Goal: Information Seeking & Learning: Learn about a topic

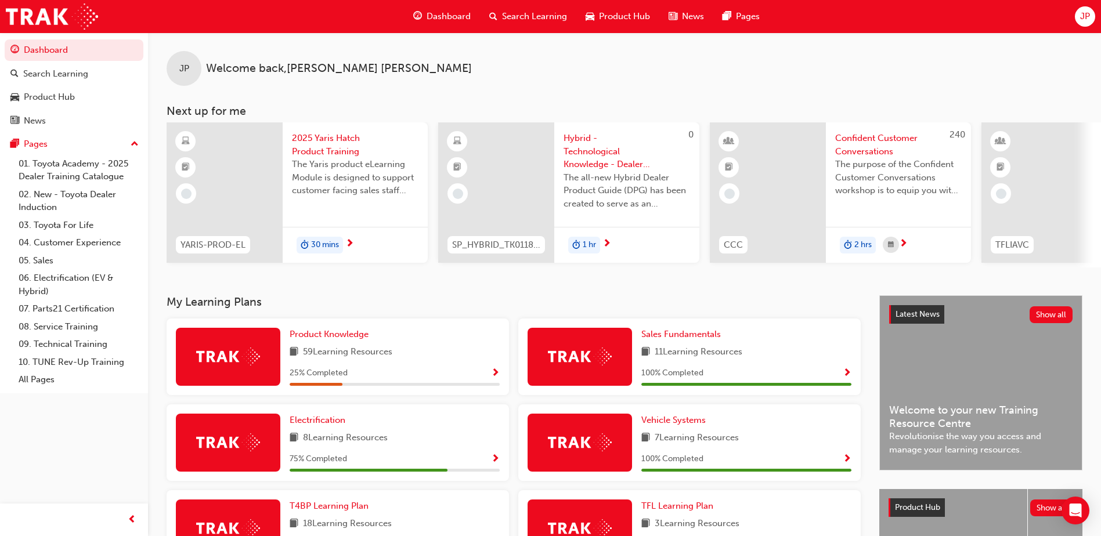
scroll to position [58, 0]
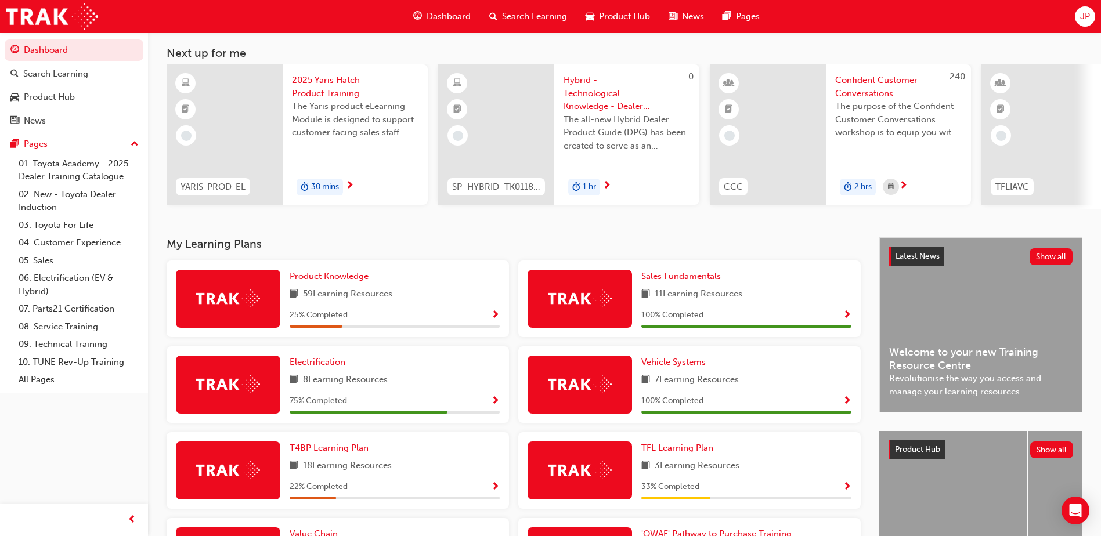
click at [476, 388] on div "8 Learning Resources" at bounding box center [395, 380] width 210 height 15
click at [497, 404] on span "Show Progress" at bounding box center [495, 401] width 9 height 10
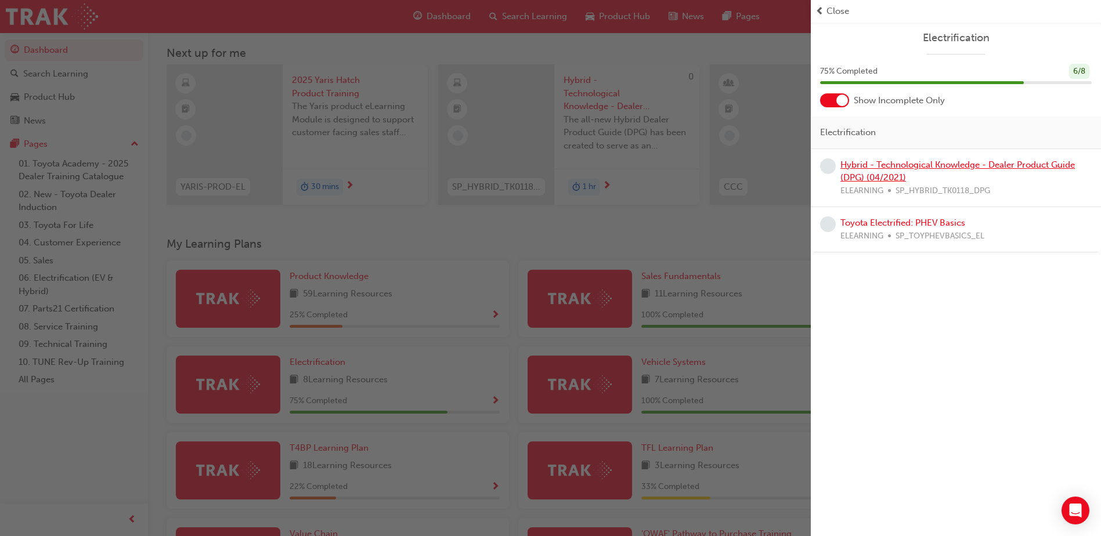
click at [914, 164] on link "Hybrid - Technological Knowledge - Dealer Product Guide (DPG) (04/2021)" at bounding box center [957, 172] width 234 height 24
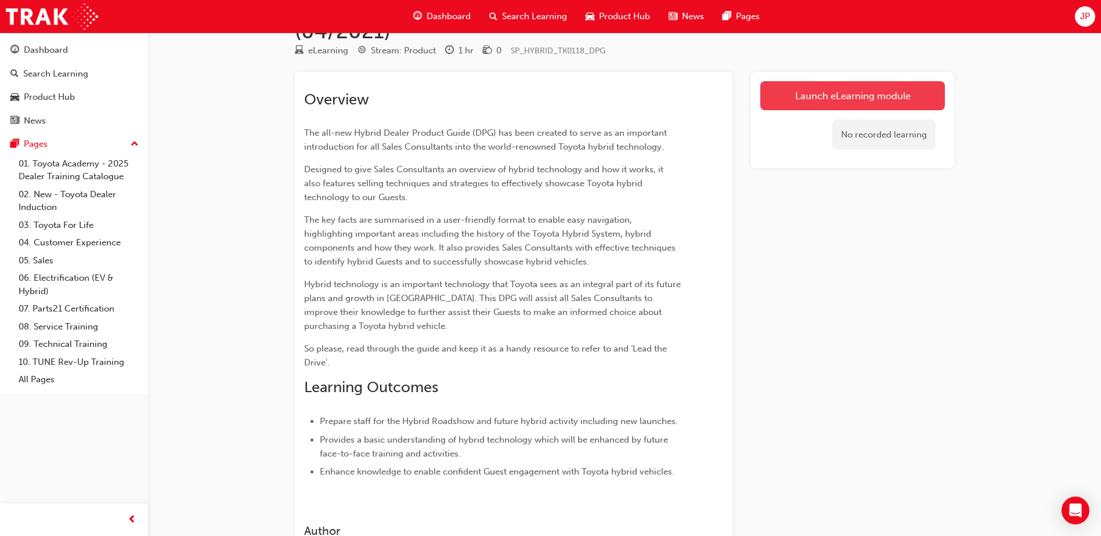
click at [869, 91] on link "Launch eLearning module" at bounding box center [852, 95] width 185 height 29
